Goal: Task Accomplishment & Management: Complete application form

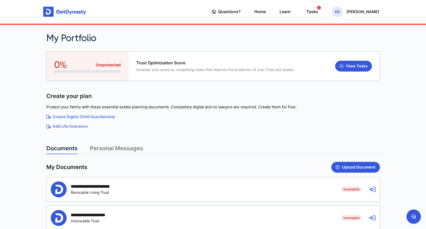
scroll to position [93, 0]
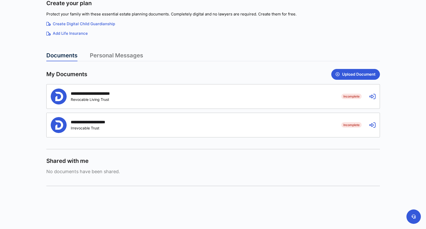
click at [94, 99] on div "Incomplete Revocable Living Trust" at bounding box center [97, 99] width 52 height 4
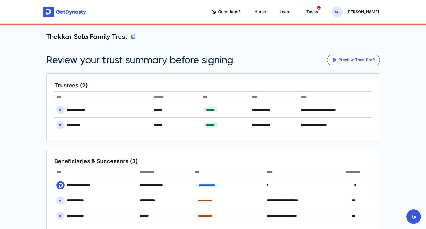
click at [132, 36] on button "button" at bounding box center [133, 37] width 4 height 8
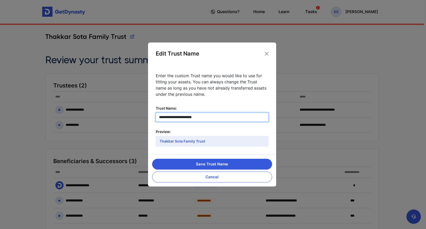
click at [207, 117] on input "**********" at bounding box center [212, 117] width 113 height 9
click at [266, 56] on button "Close" at bounding box center [267, 54] width 8 height 8
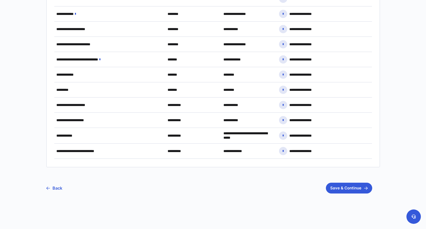
scroll to position [394, 0]
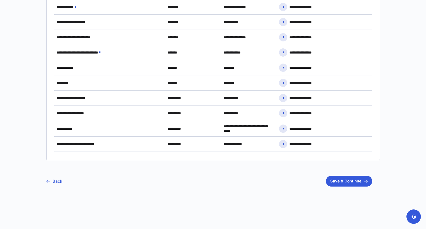
click at [51, 181] on link "Back" at bounding box center [54, 181] width 16 height 13
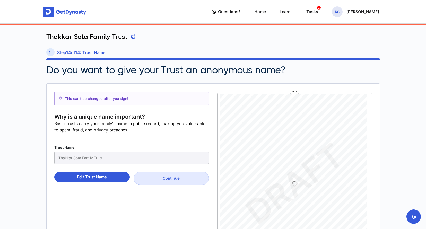
scroll to position [2, 0]
click at [49, 51] on icon at bounding box center [50, 52] width 3 height 4
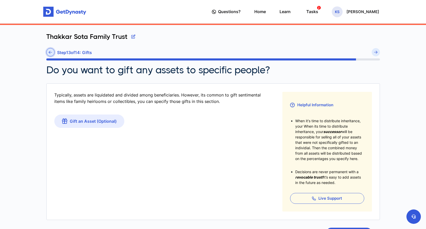
click at [49, 54] on icon at bounding box center [50, 52] width 3 height 4
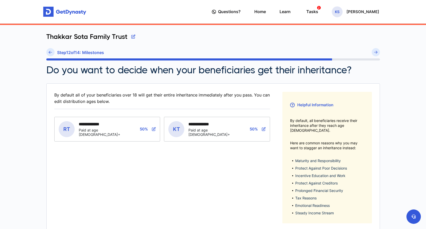
click at [49, 54] on icon at bounding box center [50, 52] width 3 height 4
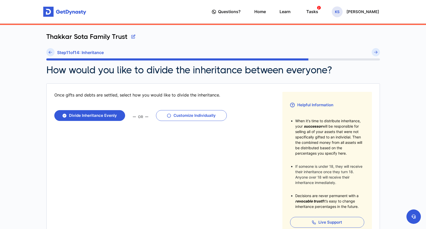
click at [49, 54] on icon at bounding box center [50, 52] width 3 height 4
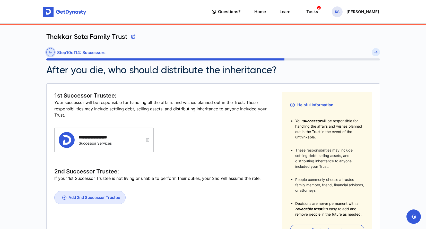
click at [49, 52] on icon at bounding box center [50, 52] width 3 height 4
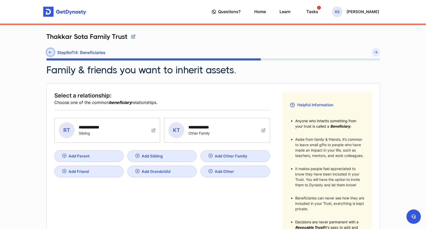
click at [50, 52] on icon at bounding box center [50, 52] width 3 height 4
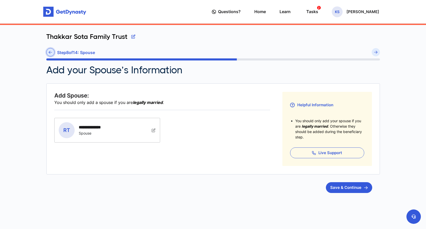
click at [50, 52] on icon at bounding box center [50, 52] width 3 height 4
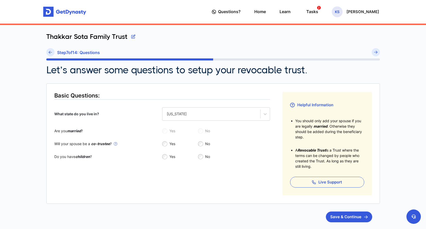
click at [50, 52] on icon at bounding box center [50, 52] width 3 height 4
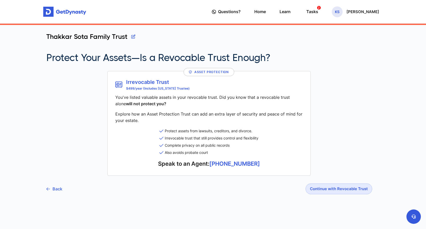
click at [54, 187] on link "Back" at bounding box center [54, 189] width 16 height 13
